Goal: Information Seeking & Learning: Learn about a topic

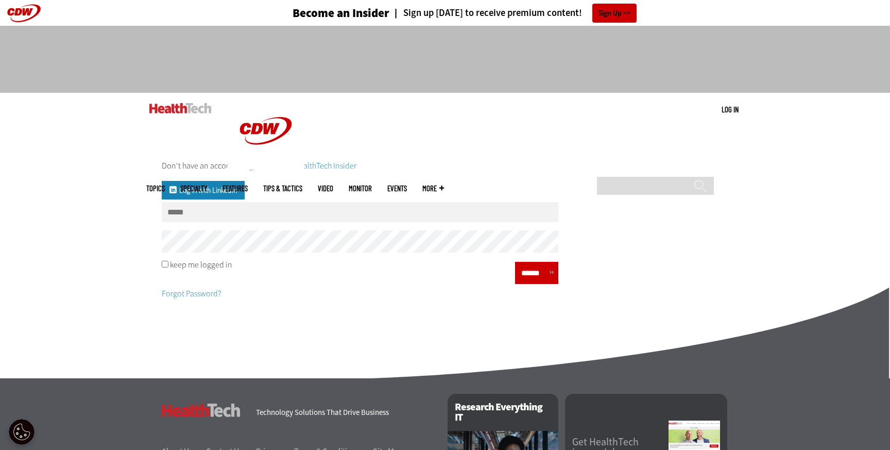
type input "**********"
click at [526, 278] on input "******" at bounding box center [533, 272] width 31 height 15
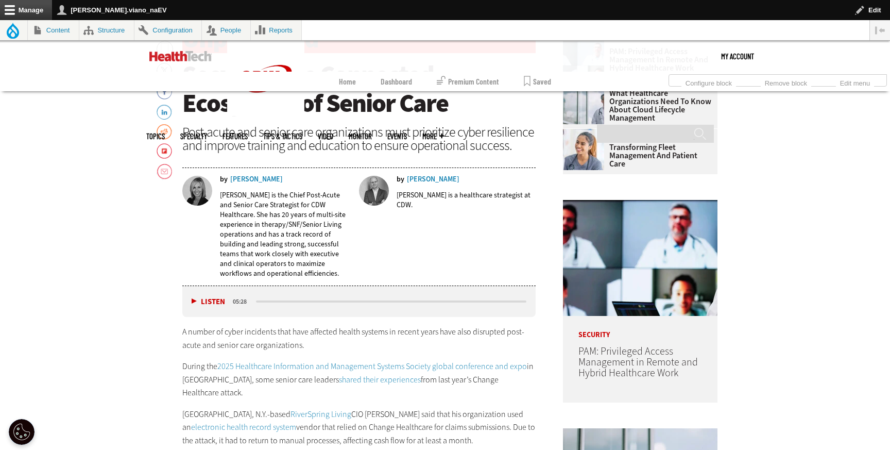
scroll to position [503, 0]
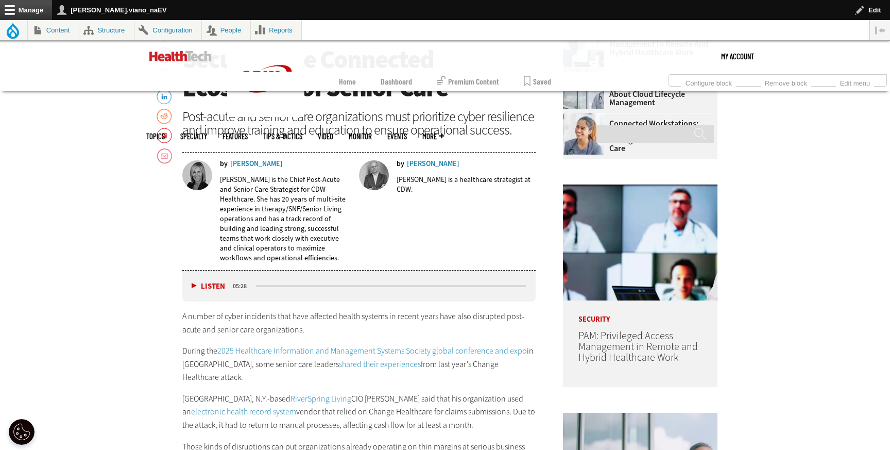
click at [306, 347] on link "2025 Healthcare Information and Management Systems Society global conference an…" at bounding box center [371, 350] width 309 height 11
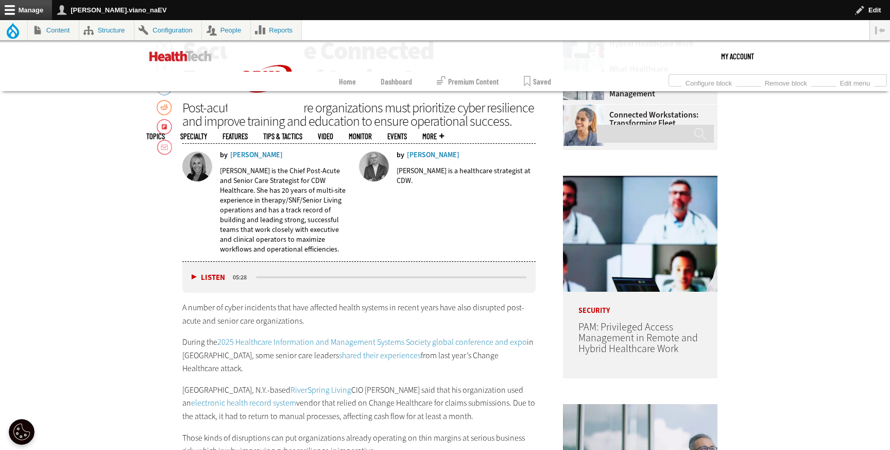
scroll to position [512, 0]
click at [345, 351] on link "shared their experiences" at bounding box center [380, 354] width 82 height 11
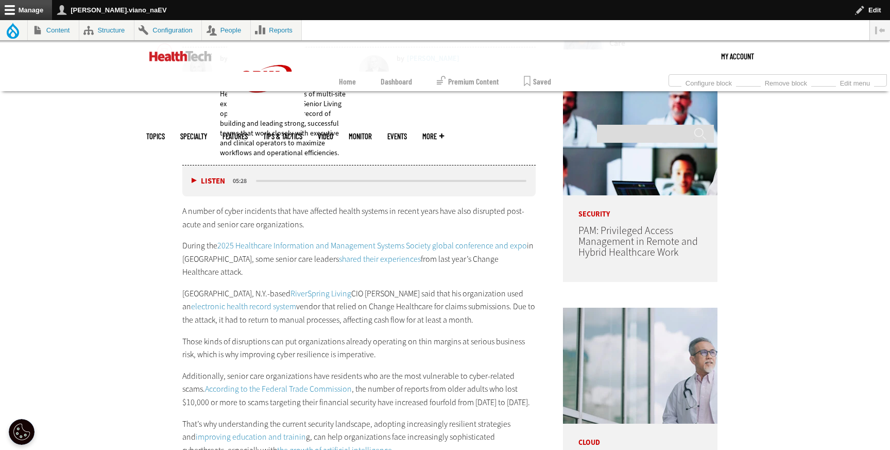
scroll to position [610, 0]
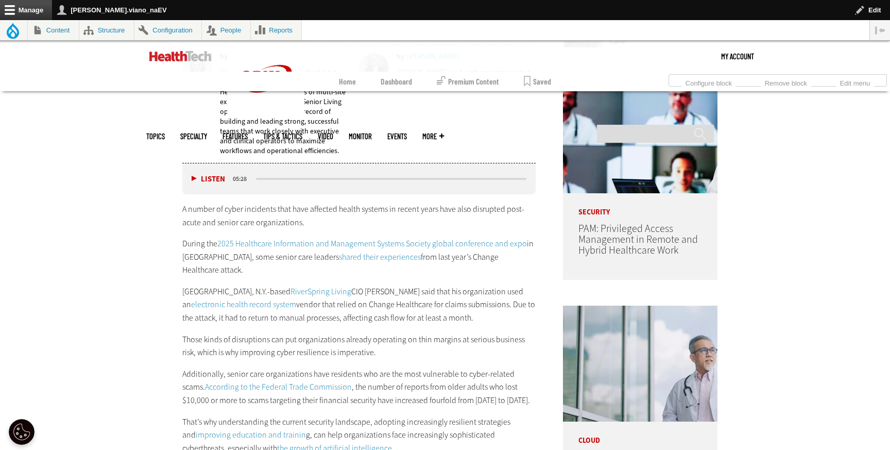
click at [290, 286] on link "RiverSpring Living" at bounding box center [320, 291] width 61 height 11
click at [225, 299] on link "electronic health record system" at bounding box center [243, 304] width 105 height 11
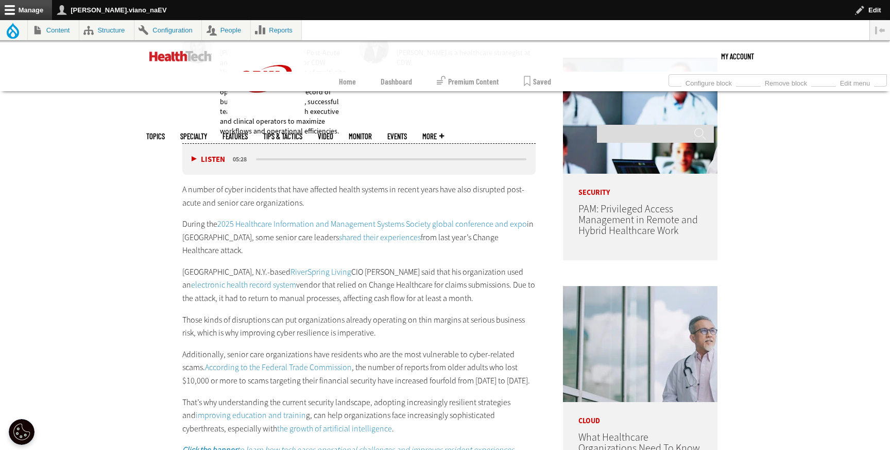
scroll to position [627, 0]
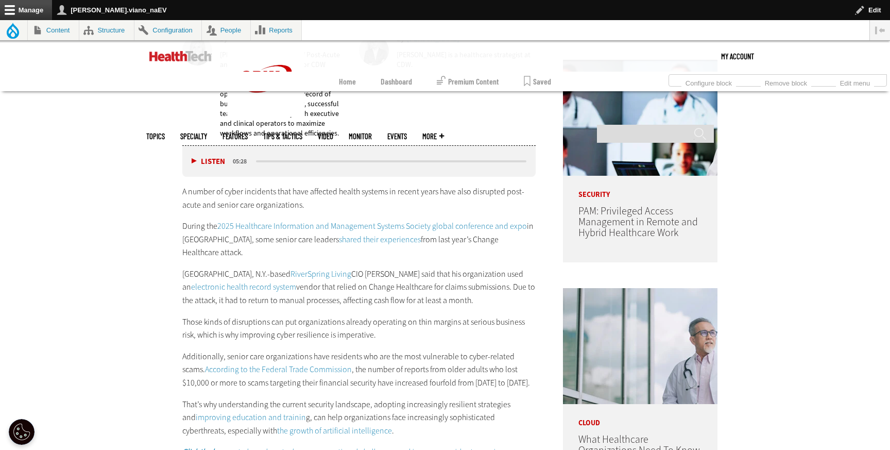
click at [290, 268] on link "RiverSpring Living" at bounding box center [320, 273] width 61 height 11
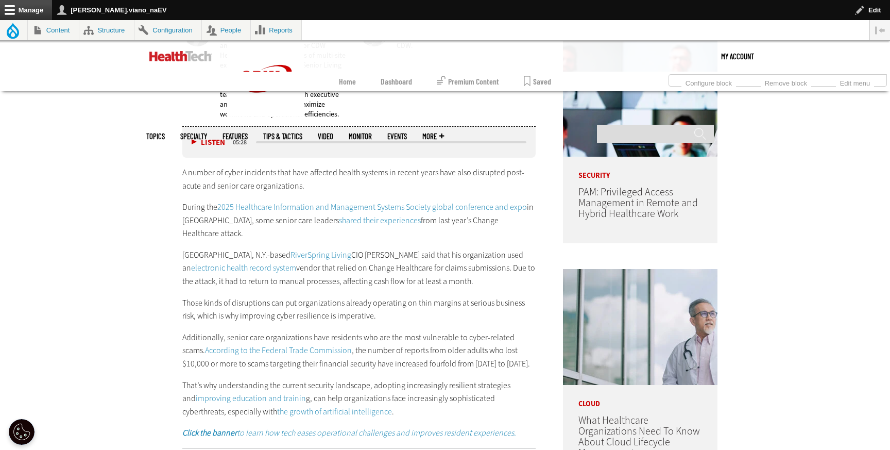
scroll to position [647, 0]
click at [247, 343] on link "According to the Federal Trade Commission" at bounding box center [278, 348] width 147 height 11
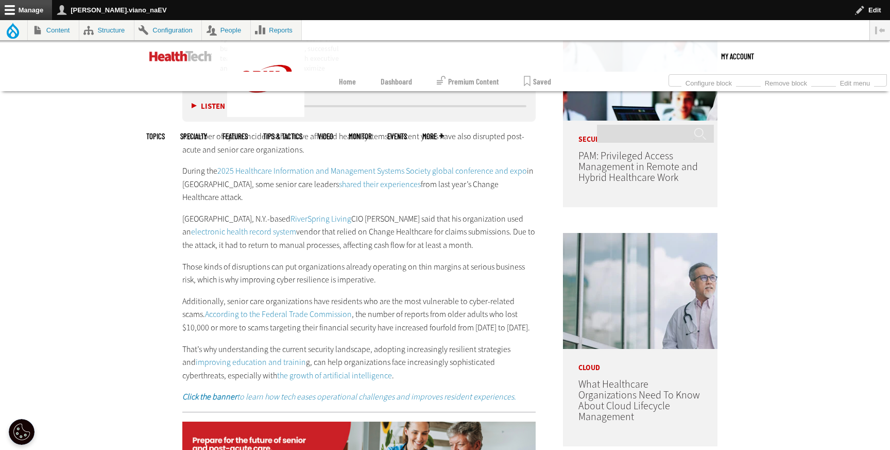
scroll to position [685, 0]
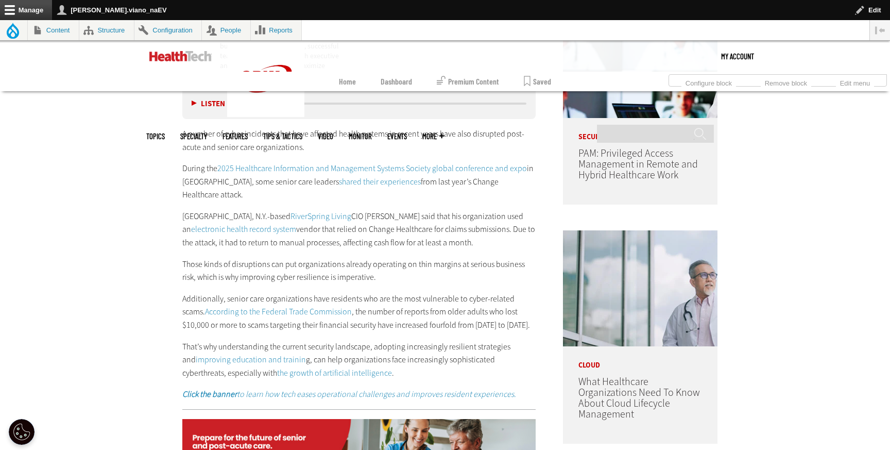
click at [321, 367] on link "the growth of artificial intelligence" at bounding box center [334, 372] width 115 height 11
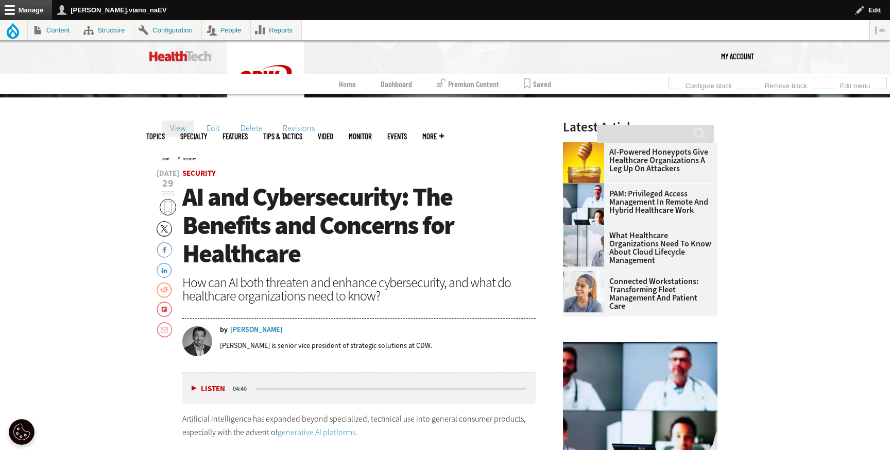
scroll to position [359, 0]
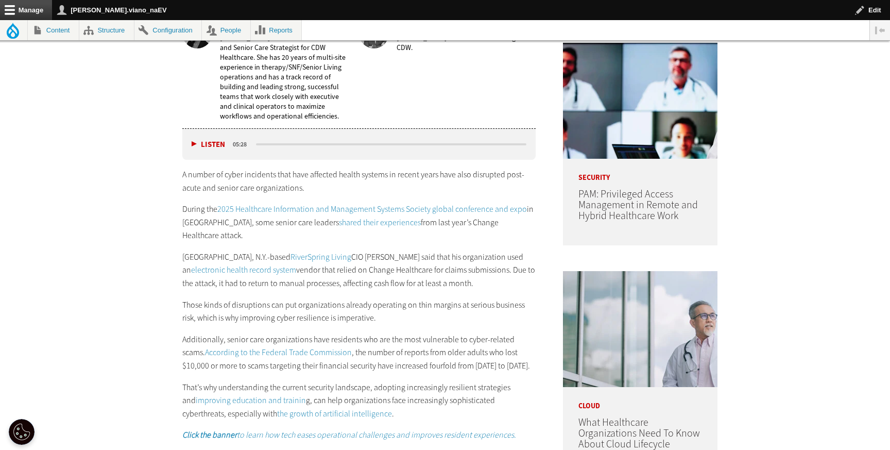
scroll to position [685, 0]
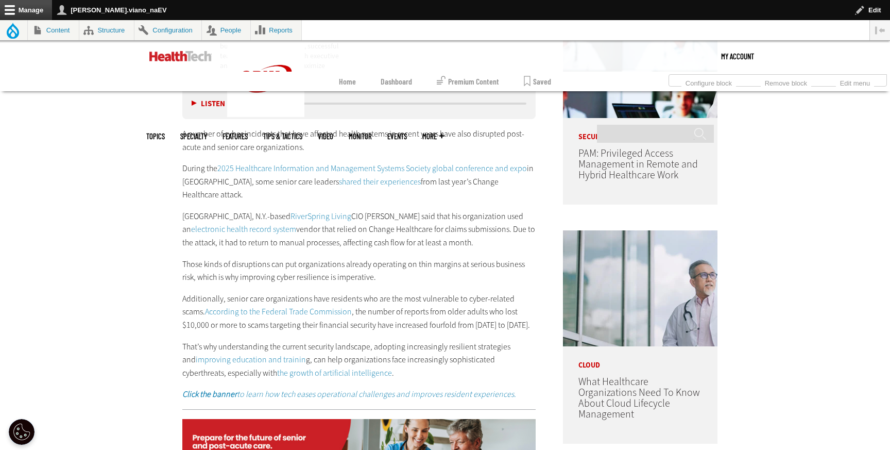
click at [429, 388] on em "Click the banner to learn how tech eases operational challenges and improves re…" at bounding box center [349, 393] width 334 height 11
click at [339, 419] on img at bounding box center [358, 449] width 353 height 61
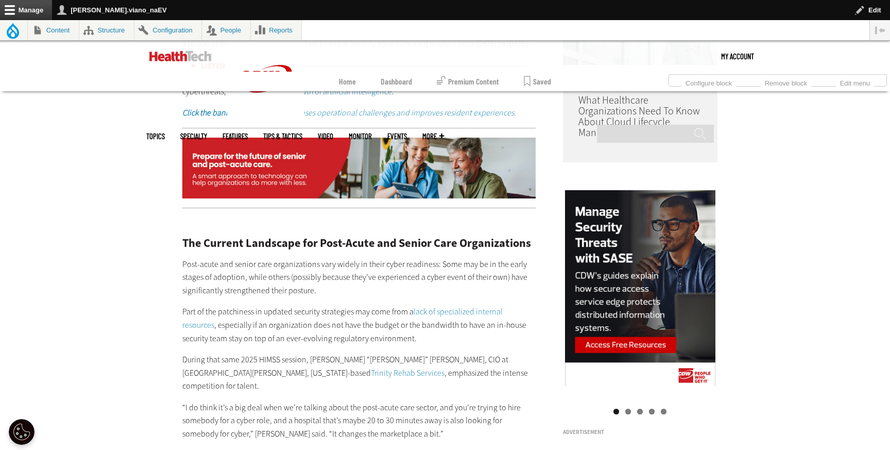
scroll to position [970, 0]
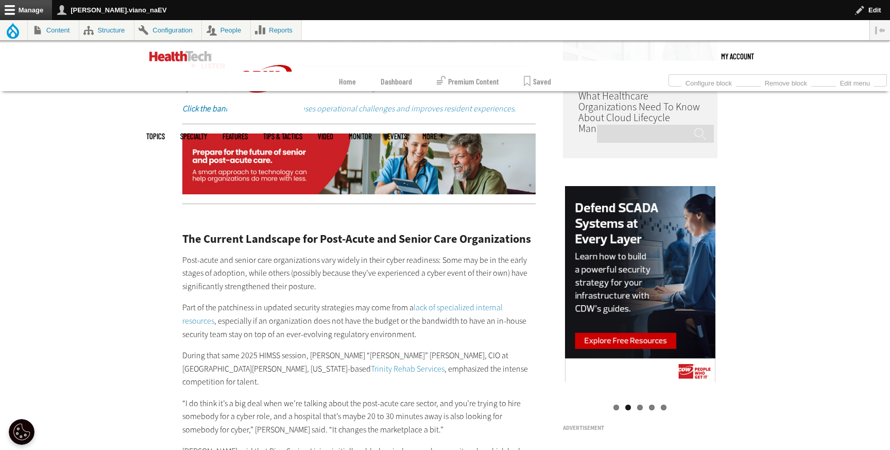
click at [475, 302] on link "lack of specialized internal resources" at bounding box center [342, 314] width 320 height 24
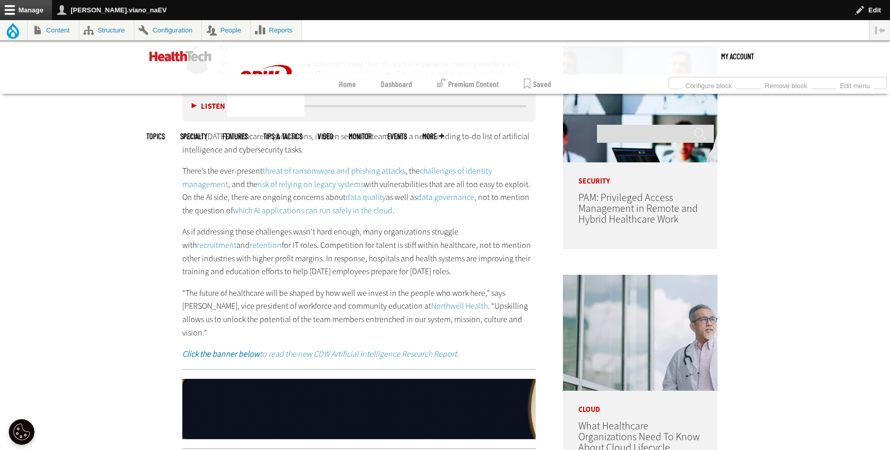
scroll to position [657, 0]
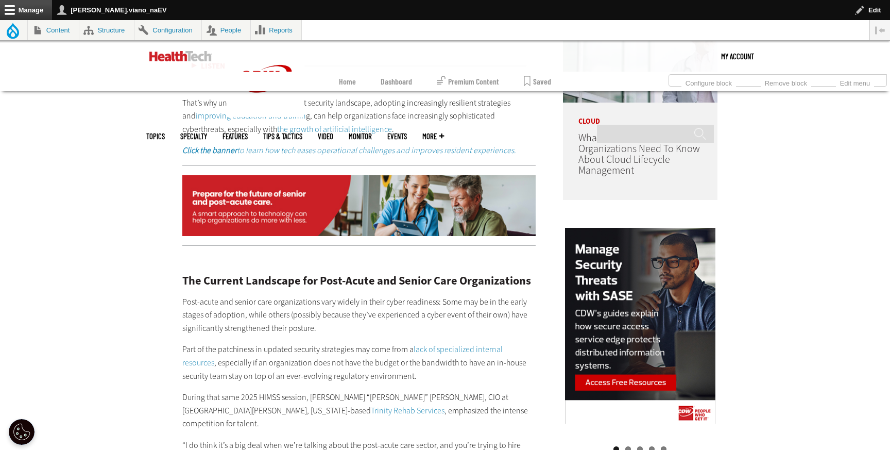
scroll to position [970, 0]
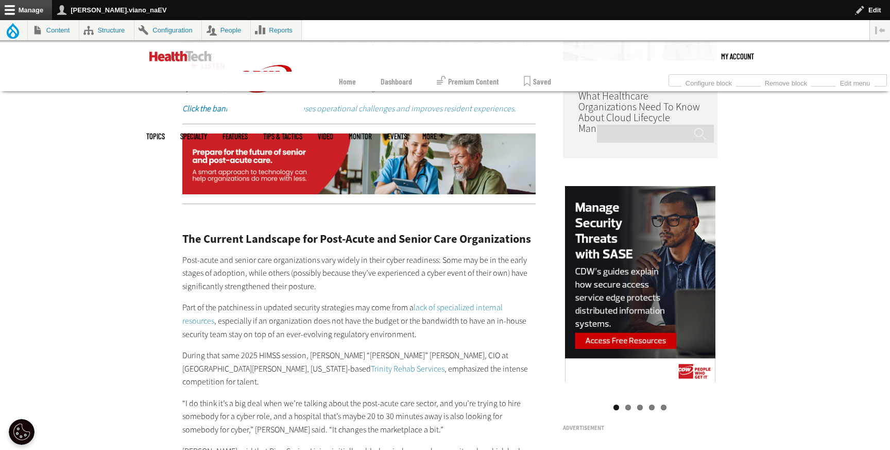
click at [444, 363] on link "Trinity Rehab Services" at bounding box center [408, 368] width 74 height 11
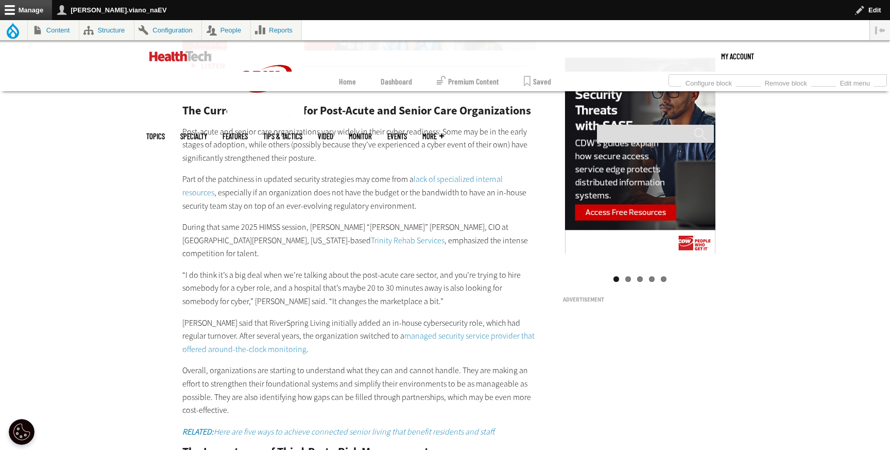
scroll to position [1101, 0]
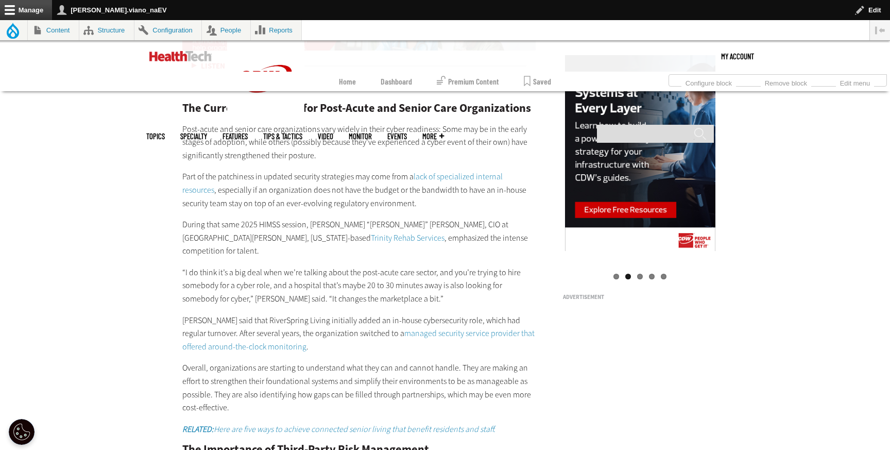
click at [420, 328] on link "managed security service provider that offered around-the-clock monitoring" at bounding box center [358, 340] width 352 height 24
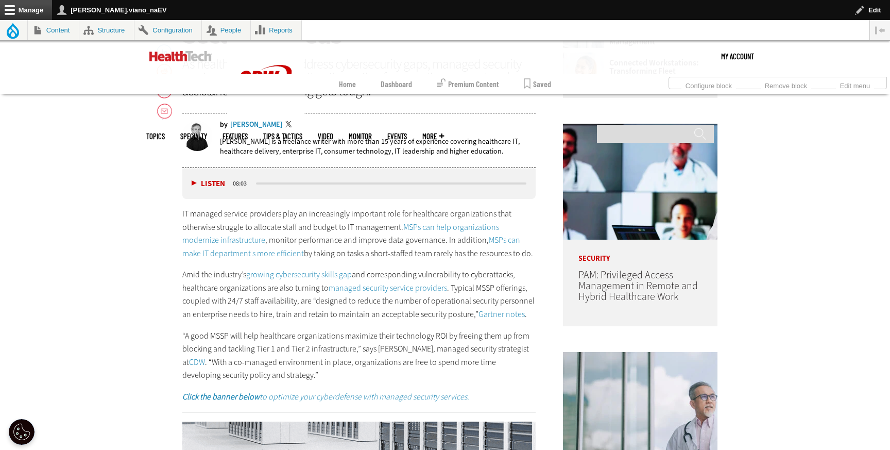
scroll to position [566, 0]
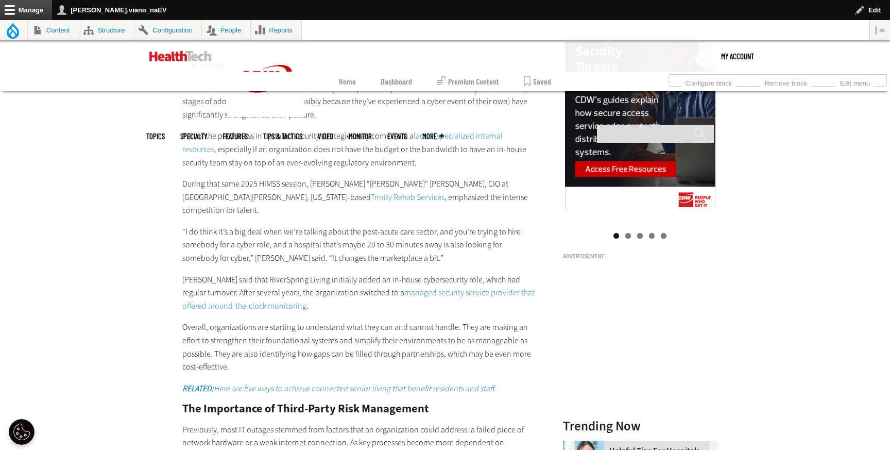
scroll to position [1155, 0]
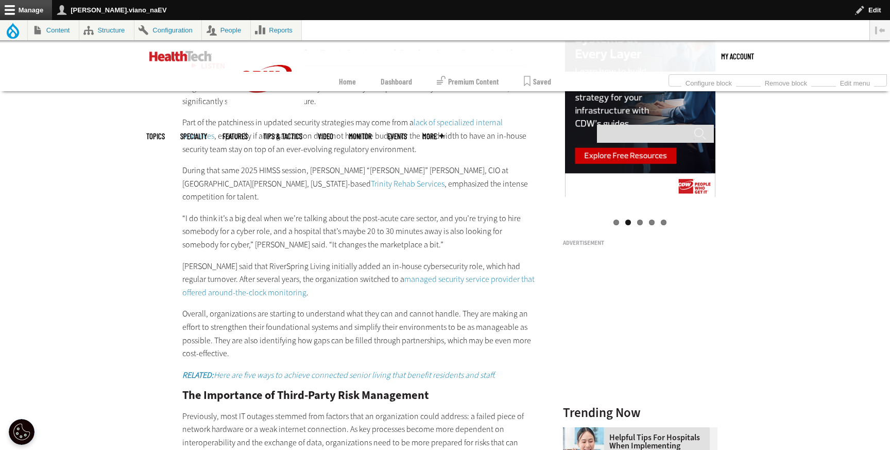
click at [349, 369] on em "RELATED: Here are five ways to achieve connected senior living that benefit res…" at bounding box center [338, 374] width 313 height 11
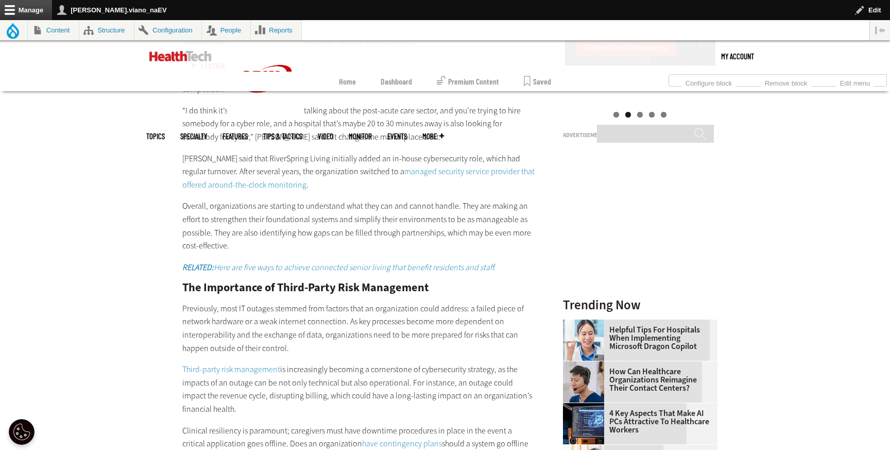
scroll to position [1269, 0]
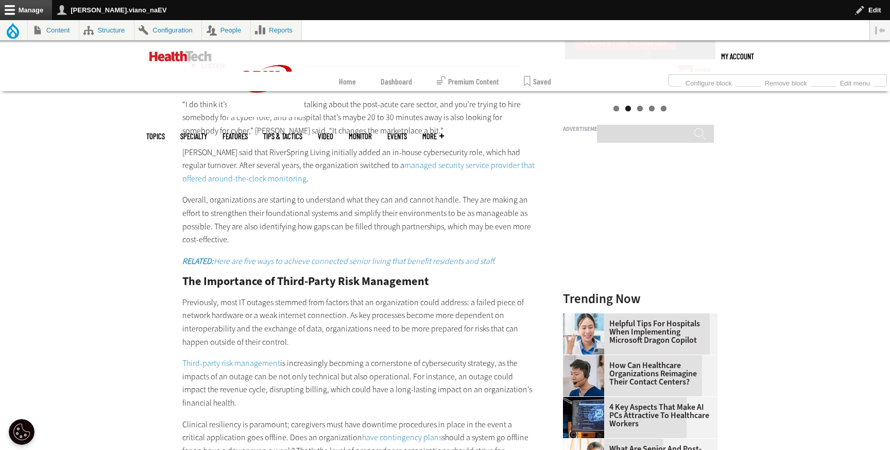
click at [239, 296] on p "Previously, most IT outages stemmed from factors that an organization could add…" at bounding box center [358, 322] width 353 height 53
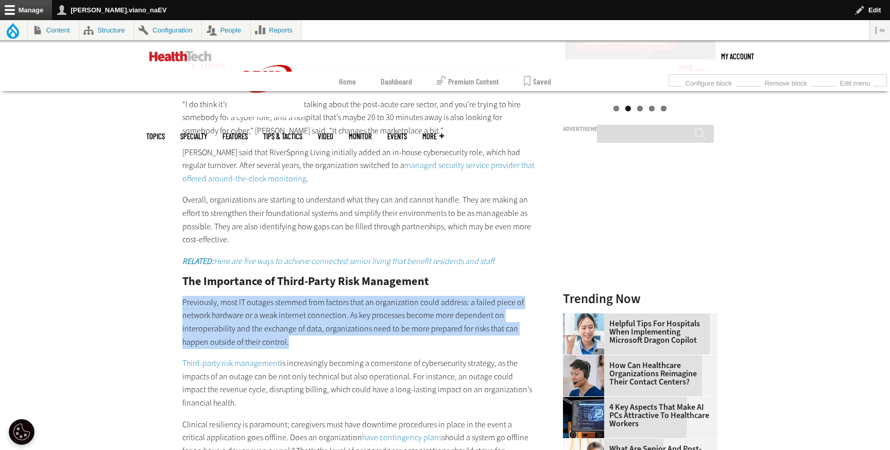
click at [239, 296] on p "Previously, most IT outages stemmed from factors that an organization could add…" at bounding box center [358, 322] width 353 height 53
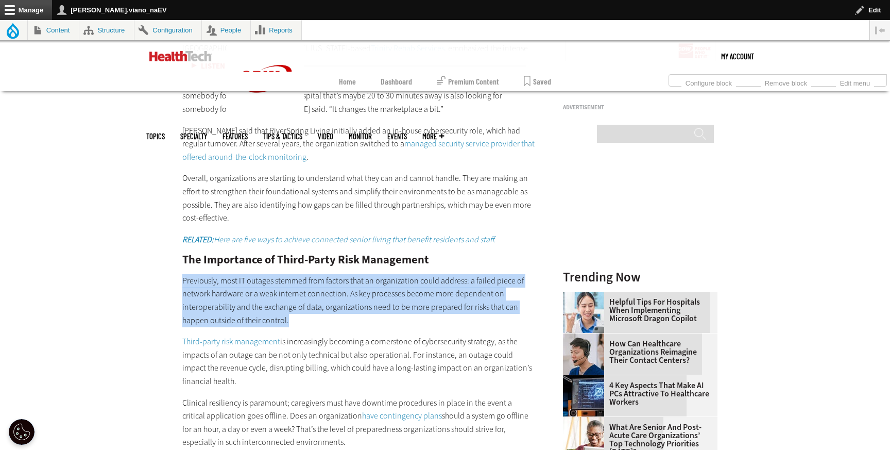
scroll to position [1296, 0]
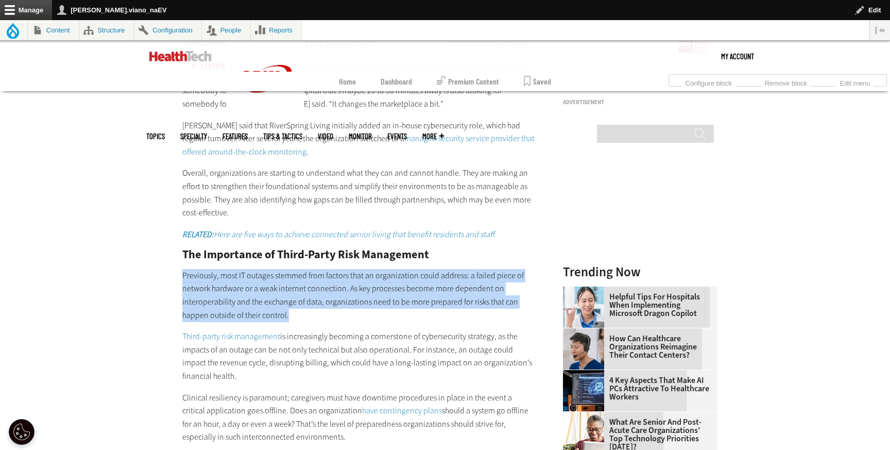
click at [239, 278] on p "Previously, most IT outages stemmed from factors that an organization could add…" at bounding box center [358, 295] width 353 height 53
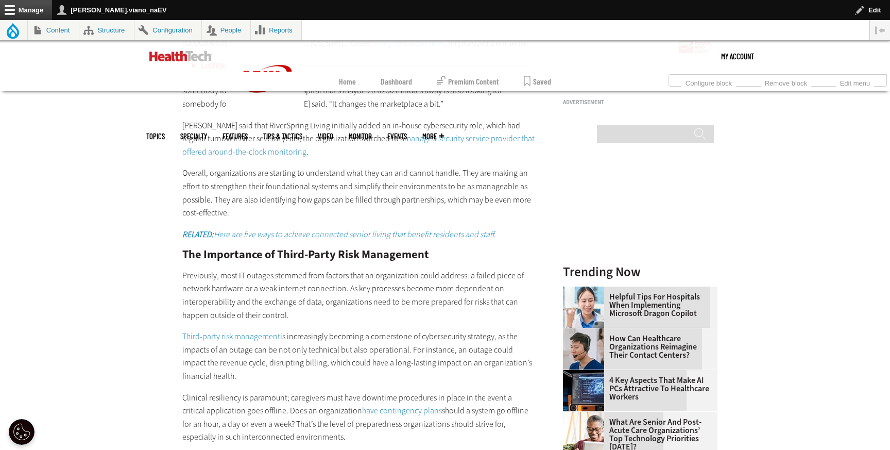
click at [246, 331] on link "Third-party risk management" at bounding box center [231, 336] width 98 height 11
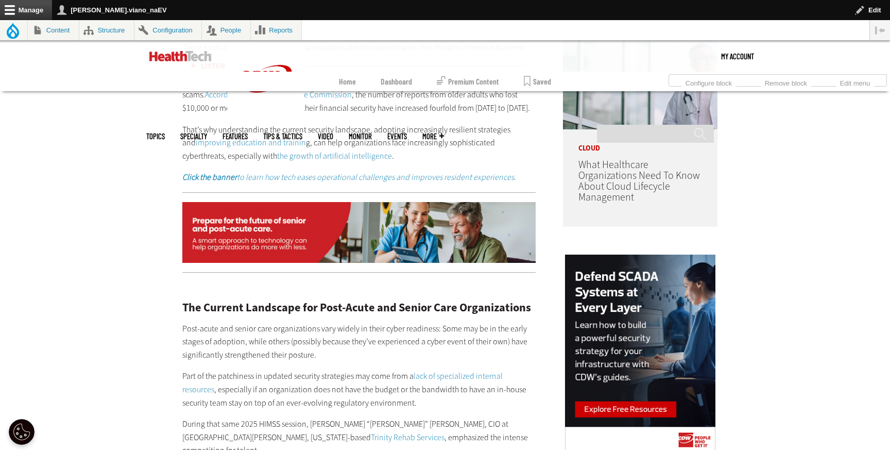
scroll to position [902, 0]
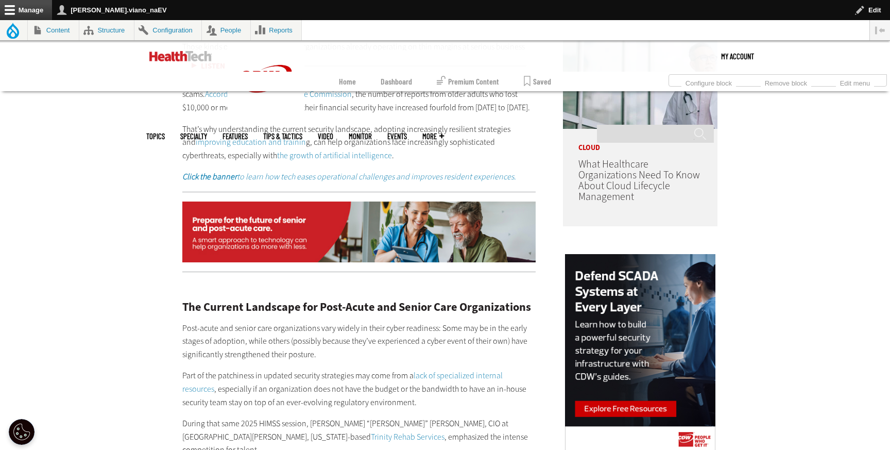
click at [405, 204] on img at bounding box center [358, 231] width 353 height 61
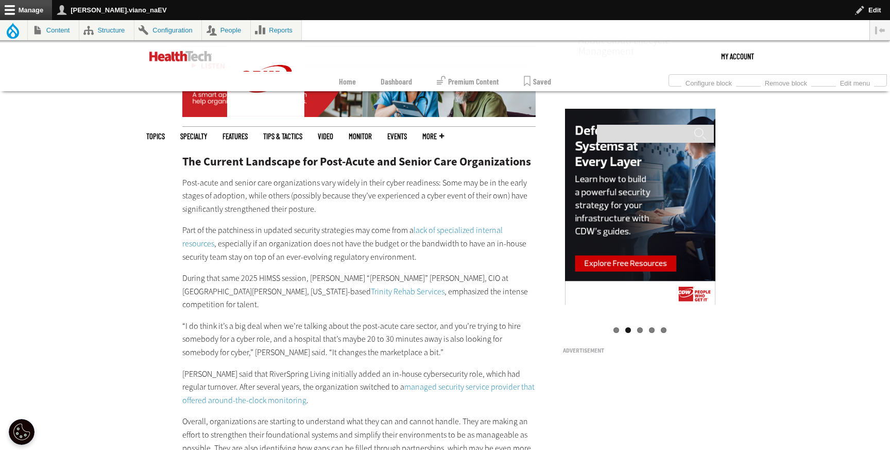
scroll to position [1056, 0]
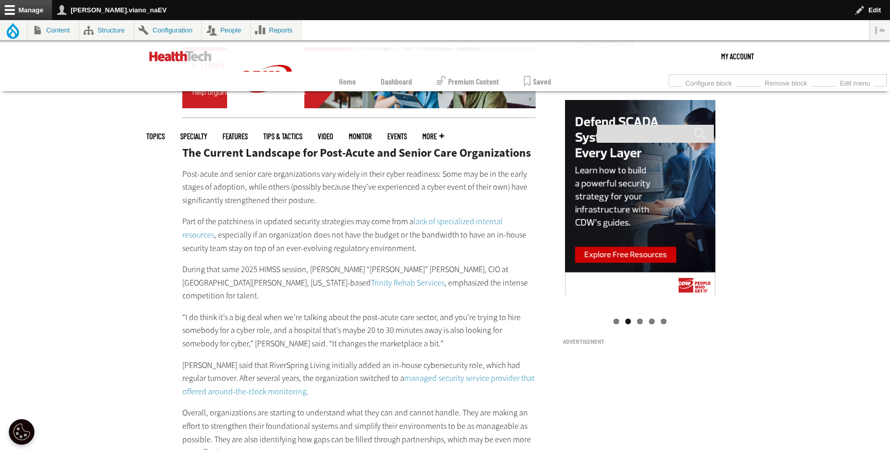
click at [429, 372] on link "managed security service provider that offered around-the-clock monitoring" at bounding box center [358, 384] width 352 height 24
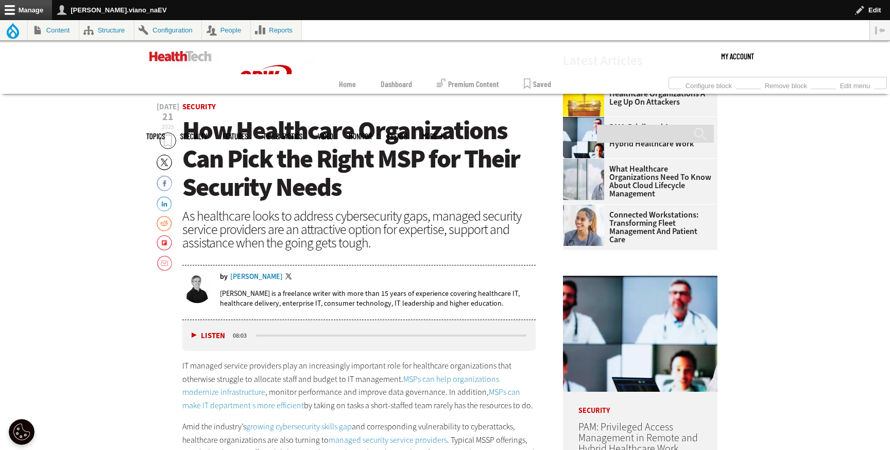
scroll to position [419, 0]
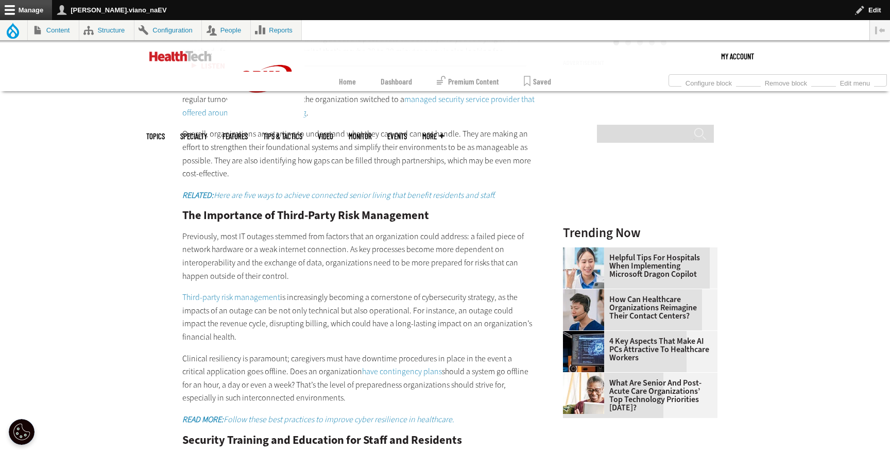
scroll to position [1335, 0]
click at [349, 189] on em "RELATED: Here are five ways to achieve connected senior living that benefit res…" at bounding box center [338, 194] width 313 height 11
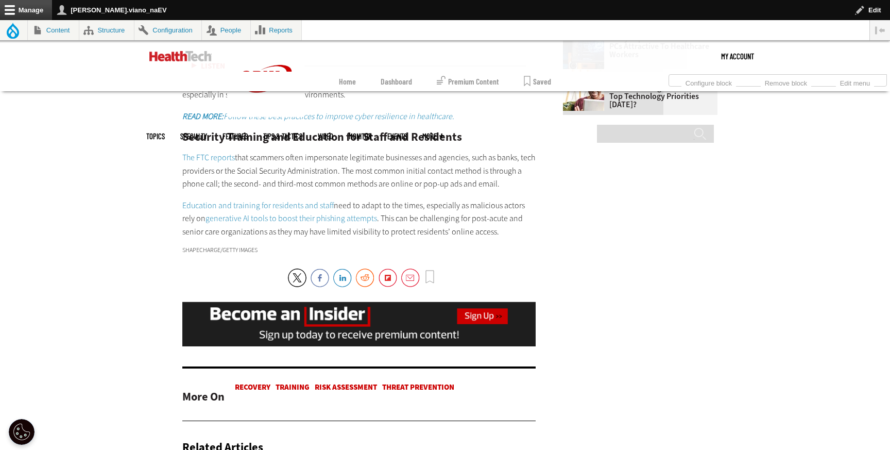
scroll to position [1636, 0]
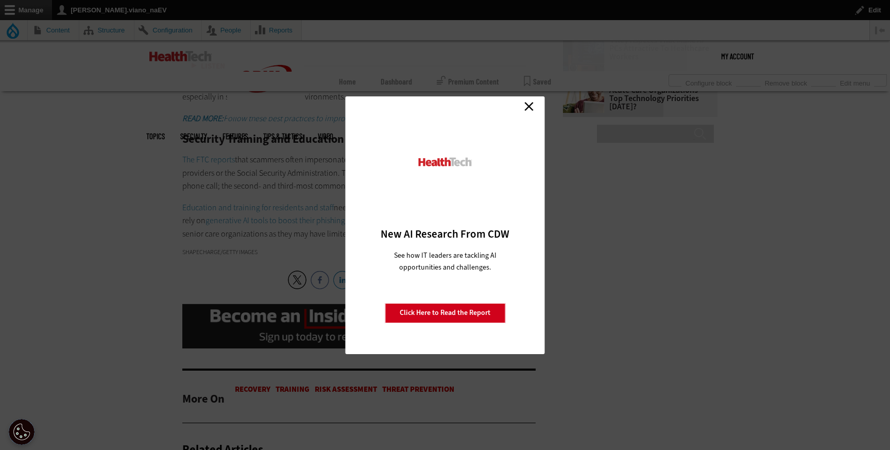
click at [528, 108] on link "Close" at bounding box center [528, 106] width 15 height 15
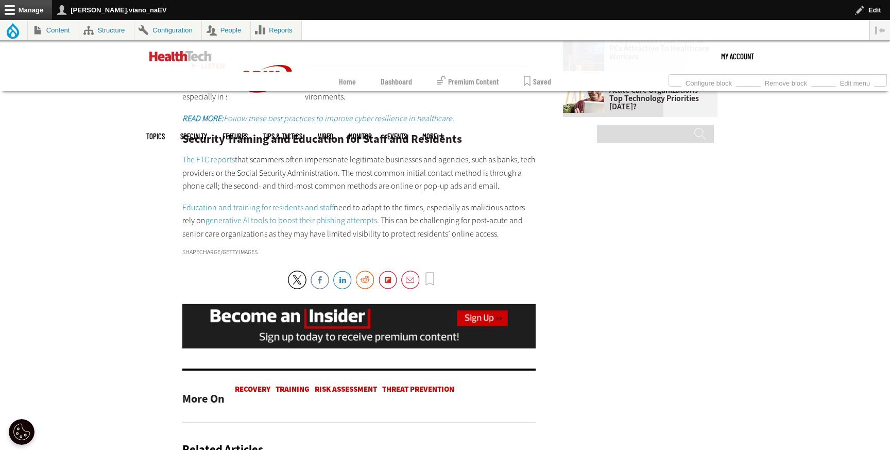
click at [219, 154] on link "The FTC reports" at bounding box center [208, 159] width 53 height 11
click at [216, 154] on link "The FTC reports" at bounding box center [208, 159] width 53 height 11
click at [297, 202] on link "Education and training for residents and staff" at bounding box center [257, 207] width 151 height 11
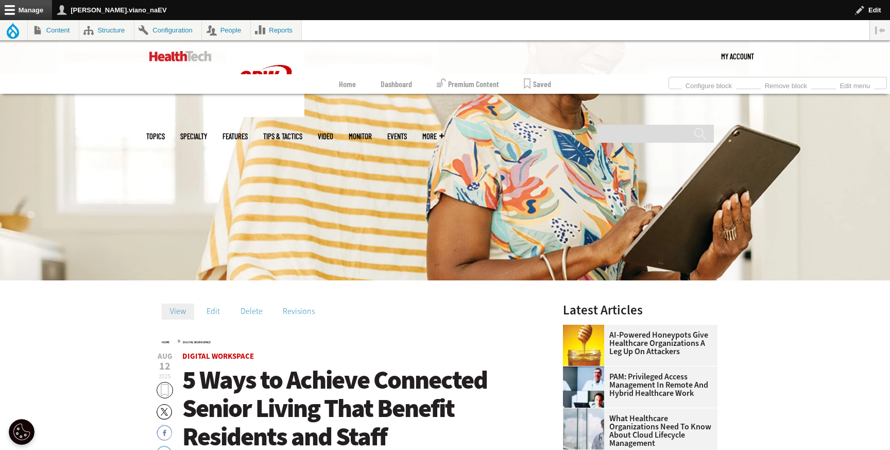
scroll to position [185, 0]
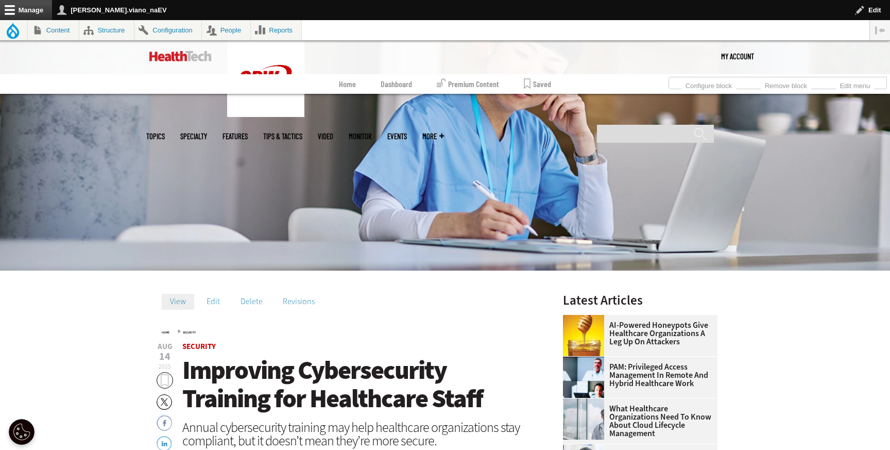
scroll to position [180, 0]
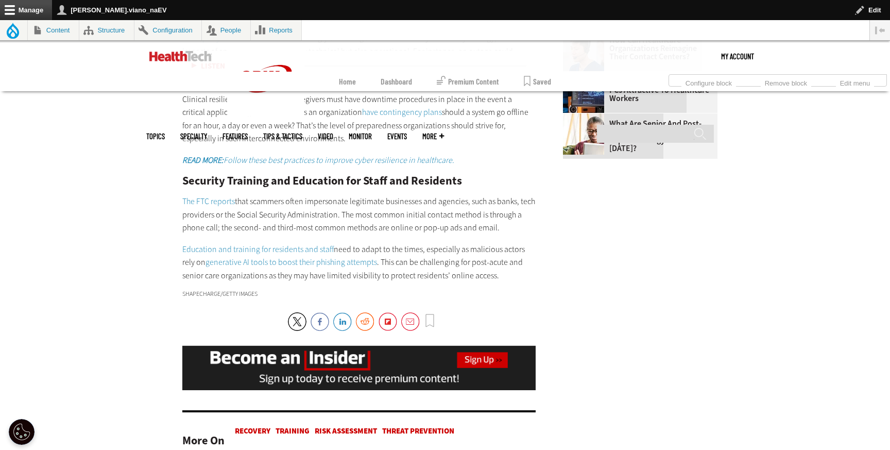
scroll to position [1636, 0]
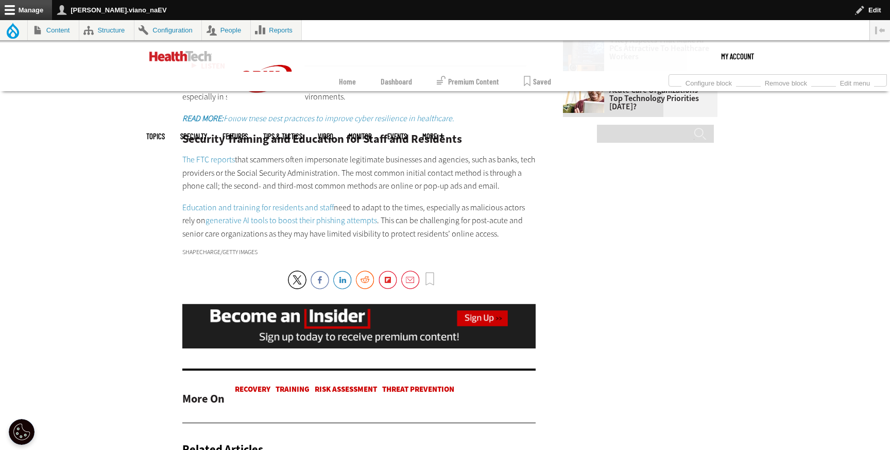
click at [314, 215] on link "generative AI tools to boost their phishing attempts" at bounding box center [290, 220] width 171 height 11
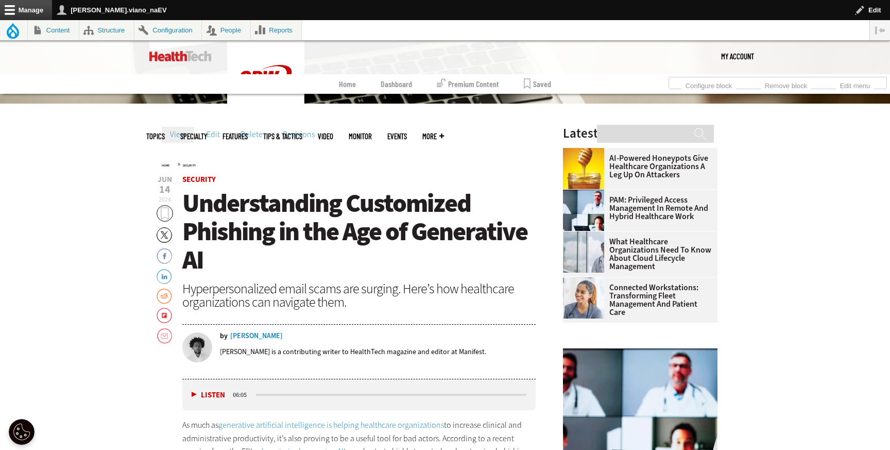
scroll to position [351, 0]
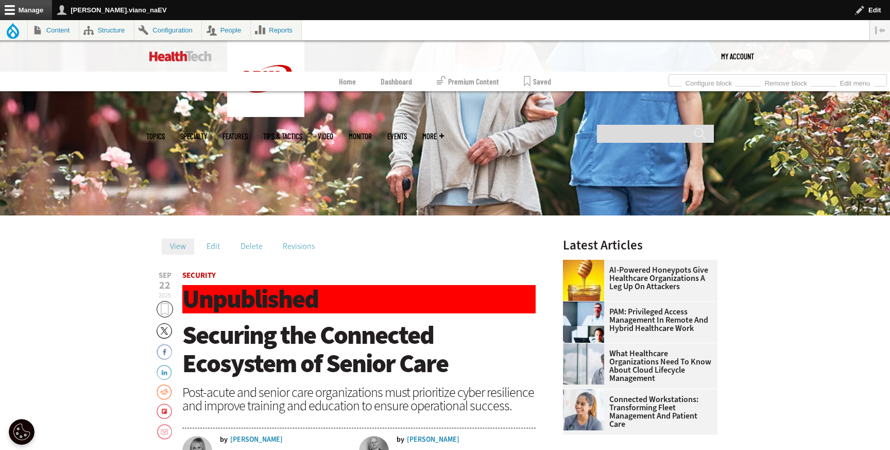
scroll to position [224, 0]
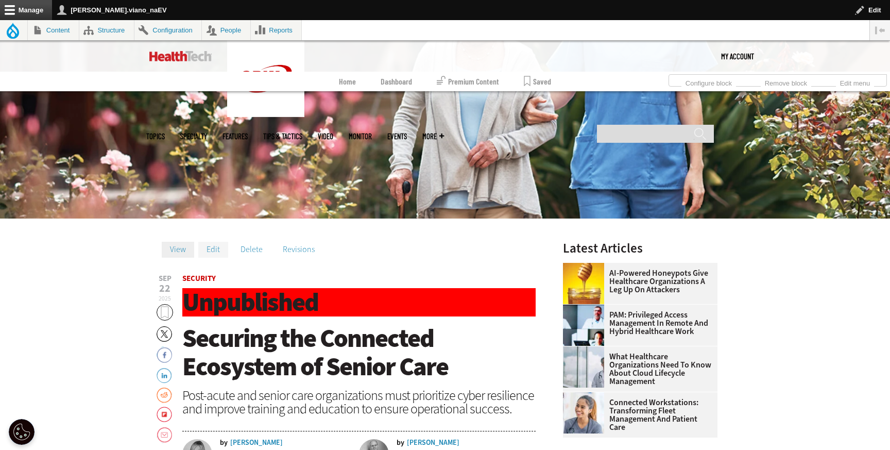
click at [212, 248] on link "Edit" at bounding box center [213, 249] width 30 height 15
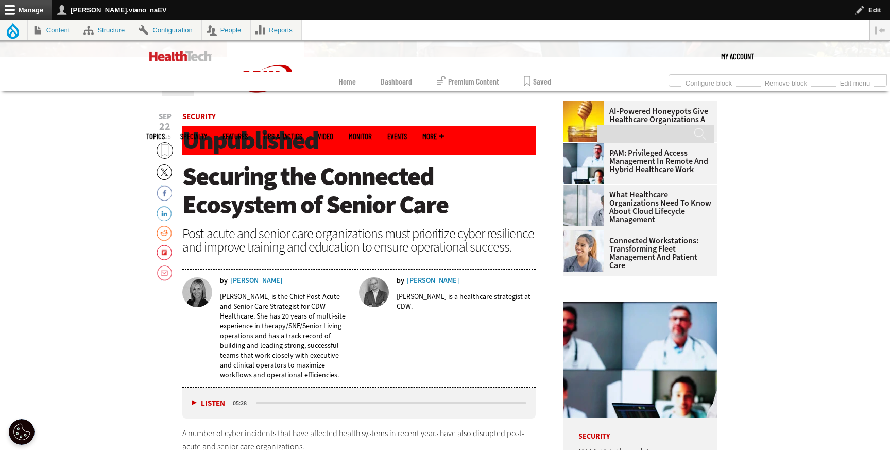
scroll to position [332, 0]
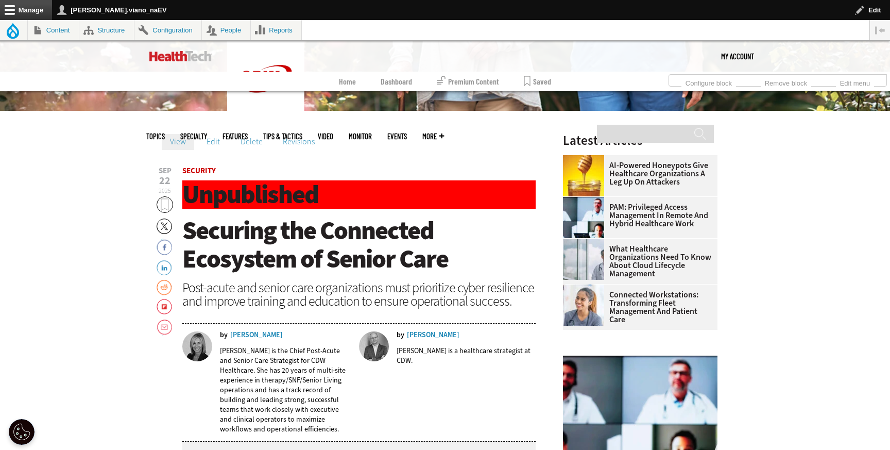
click at [208, 151] on ul "View Edit Delete Revisions" at bounding box center [349, 144] width 374 height 21
click at [211, 141] on link "Edit" at bounding box center [213, 141] width 30 height 15
